Goal: Task Accomplishment & Management: Manage account settings

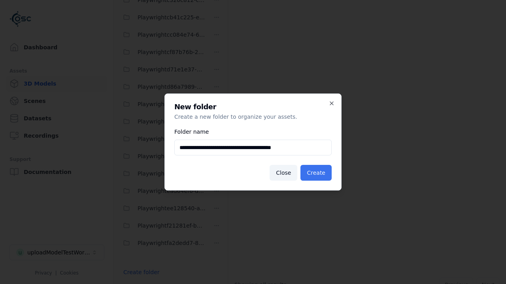
type input "**********"
click at [317, 173] on button "Create" at bounding box center [315, 173] width 31 height 16
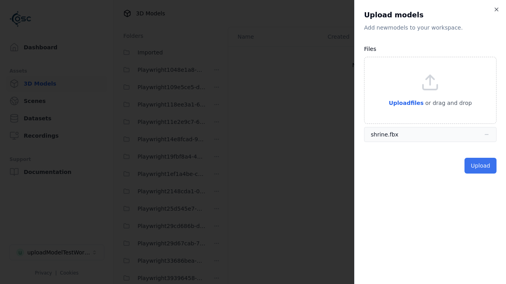
click at [481, 166] on button "Upload" at bounding box center [480, 166] width 32 height 16
